Goal: Find specific page/section: Find specific page/section

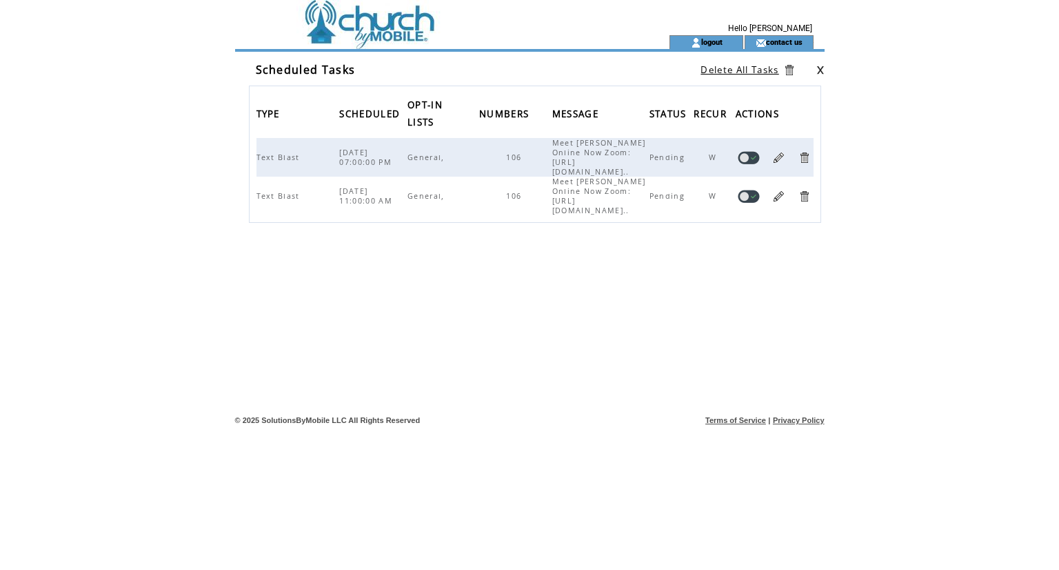
click at [342, 39] on td at bounding box center [430, 42] width 379 height 14
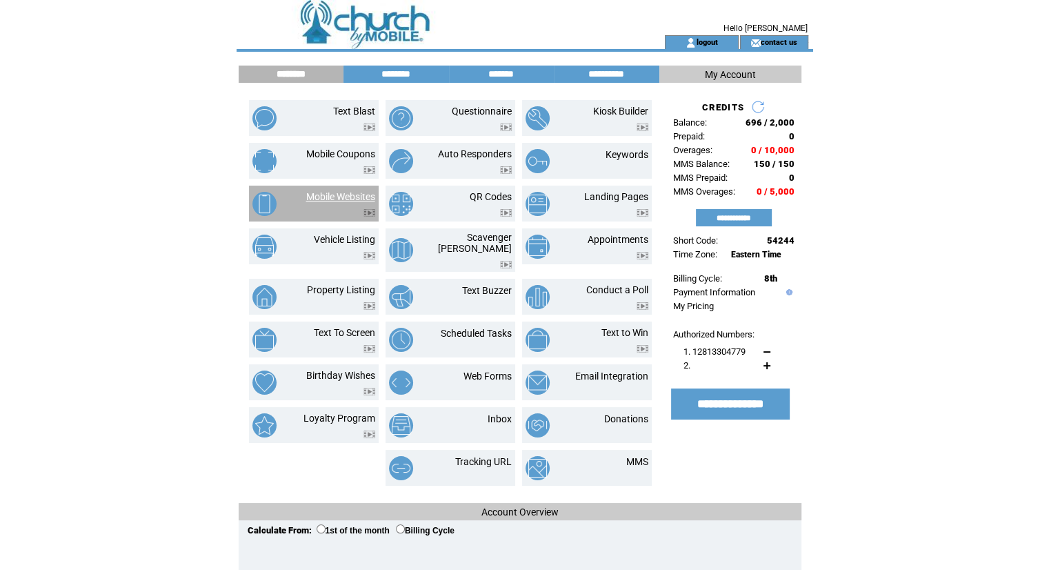
click at [335, 198] on link "Mobile Websites" at bounding box center [340, 196] width 69 height 11
